Goal: Task Accomplishment & Management: Manage account settings

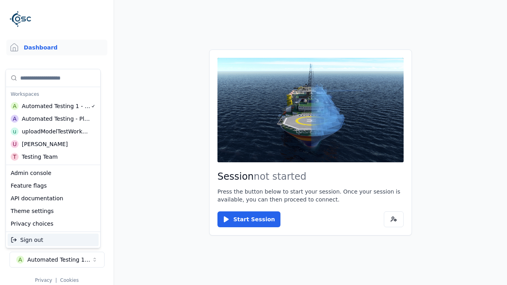
click at [51, 173] on div "Admin console" at bounding box center [53, 173] width 91 height 13
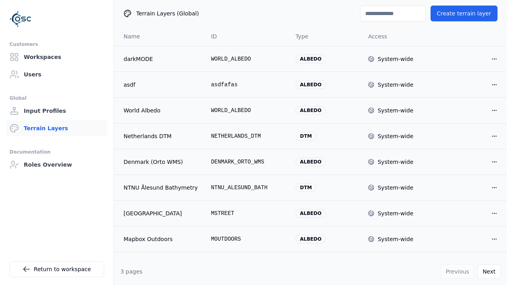
click at [402, 11] on input at bounding box center [393, 14] width 66 height 16
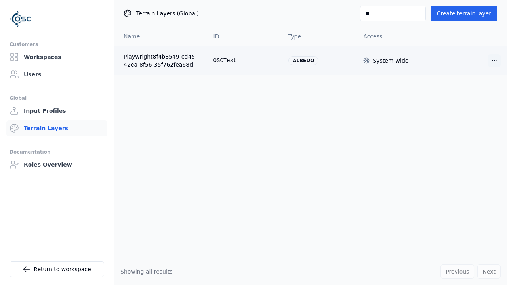
type input "**"
click at [487, 58] on html "Customers Workspaces Users Global Input Profiles Terrain Layers Documentation R…" at bounding box center [253, 142] width 507 height 285
click at [482, 92] on div "Delete" at bounding box center [469, 89] width 47 height 13
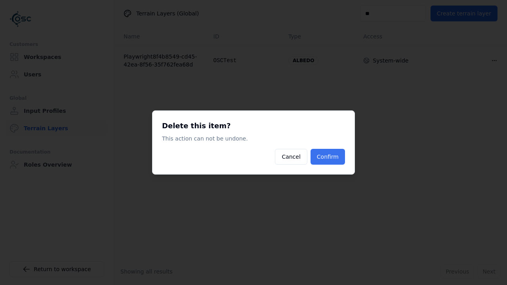
click at [323, 159] on button "Confirm" at bounding box center [328, 157] width 34 height 16
